Goal: Information Seeking & Learning: Learn about a topic

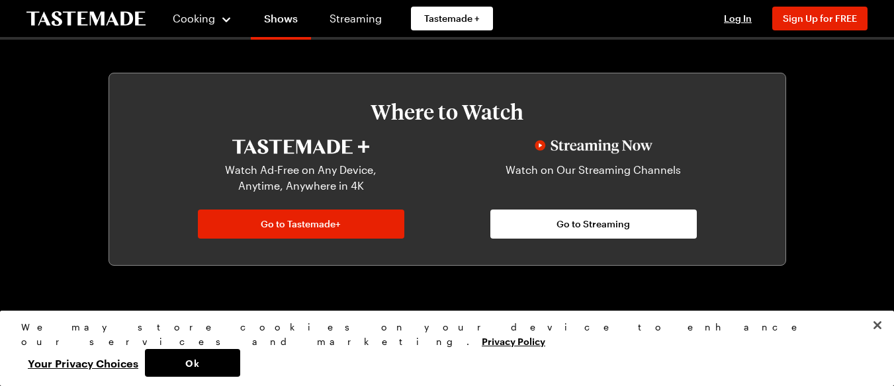
scroll to position [1014, 0]
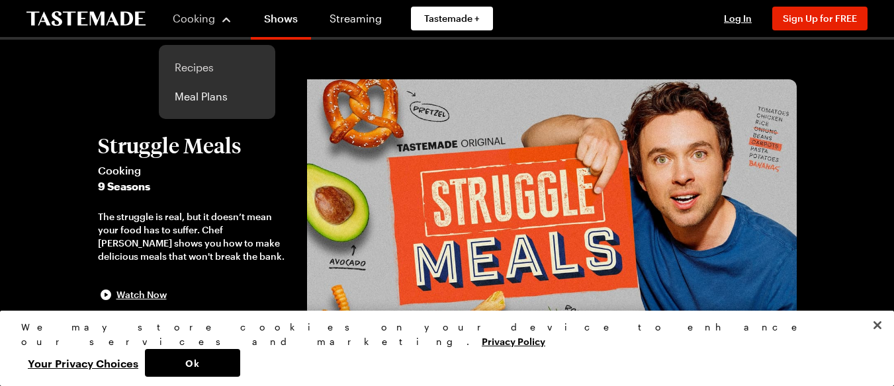
click at [203, 66] on link "Recipes" at bounding box center [217, 67] width 101 height 29
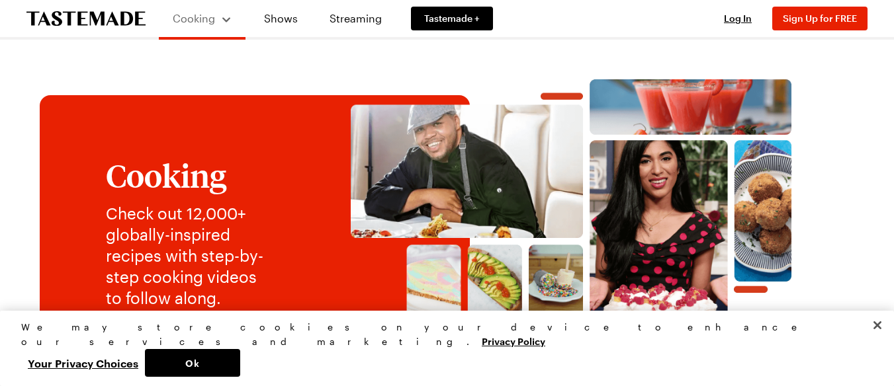
scroll to position [338, 0]
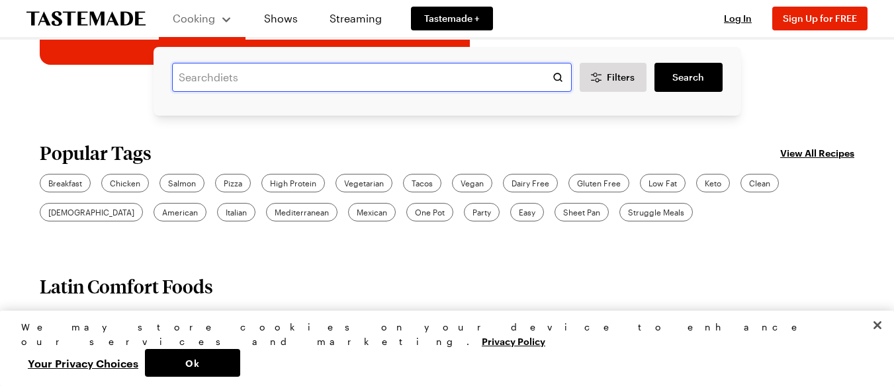
click at [458, 88] on input "text" at bounding box center [372, 77] width 400 height 29
type input "tater tot casserole"
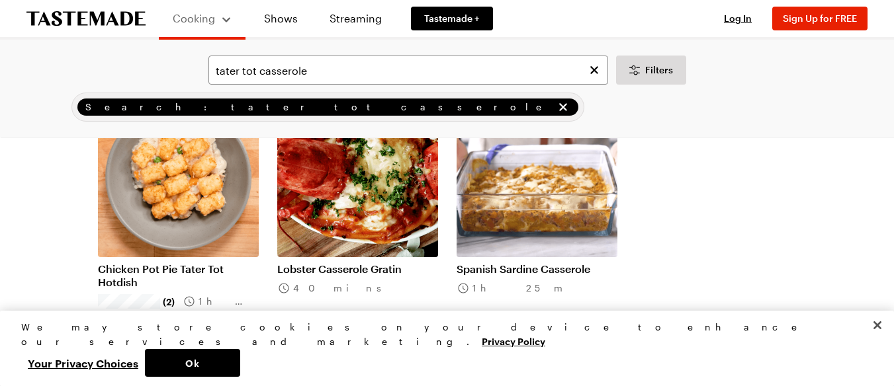
scroll to position [132, 0]
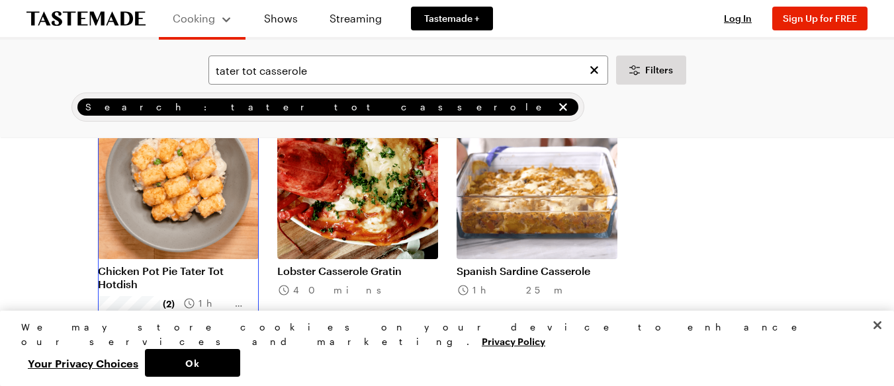
click at [161, 265] on link "Chicken Pot Pie Tater Tot Hotdish" at bounding box center [178, 278] width 161 height 26
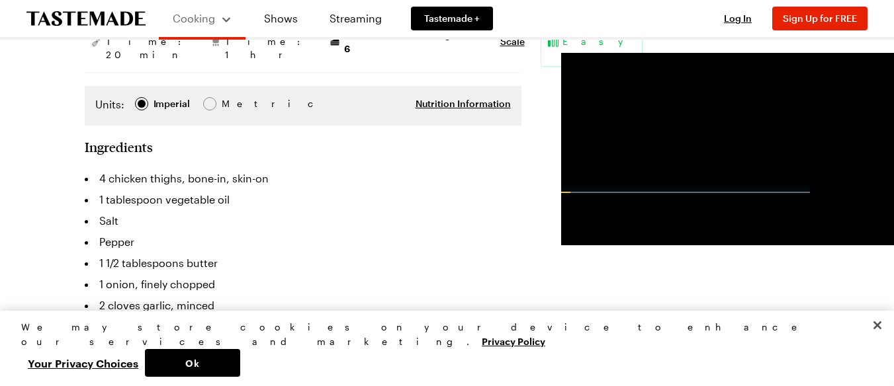
scroll to position [676, 0]
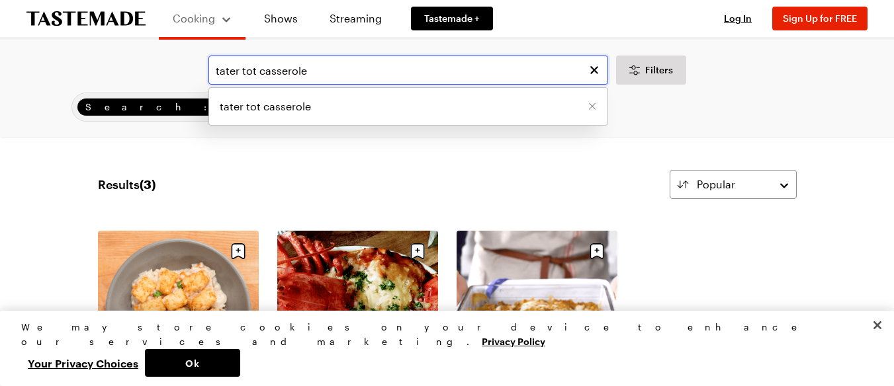
click at [240, 72] on input "tater tot casserole" at bounding box center [408, 70] width 400 height 29
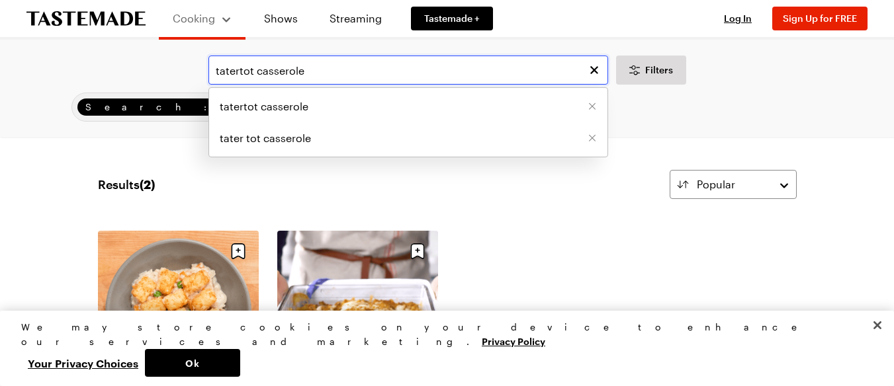
click at [344, 76] on input "tatertot casserole" at bounding box center [408, 70] width 400 height 29
type input "t"
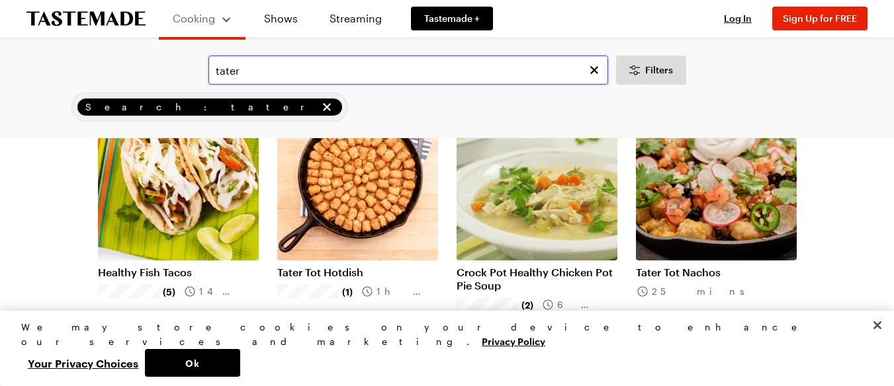
scroll to position [132, 0]
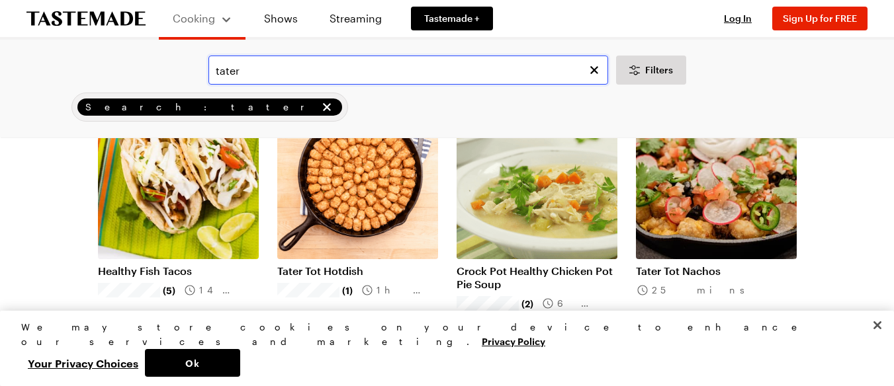
type input "tater"
click at [330, 273] on link "Tater Tot Hotdish" at bounding box center [357, 271] width 161 height 13
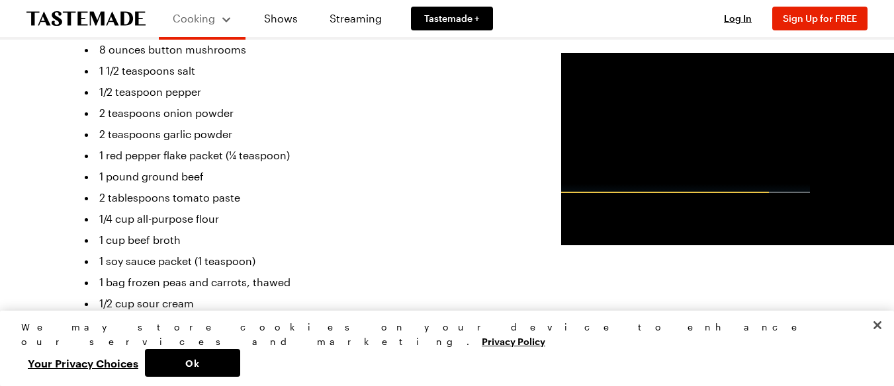
scroll to position [474, 0]
